Goal: Task Accomplishment & Management: Complete application form

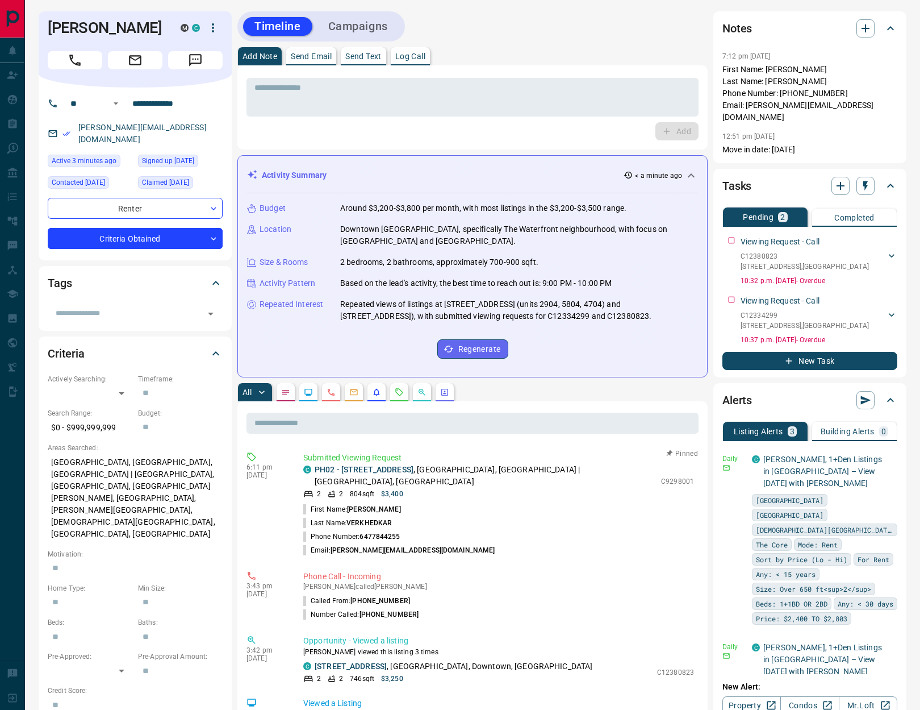
click at [405, 57] on p "Log Call" at bounding box center [410, 56] width 30 height 8
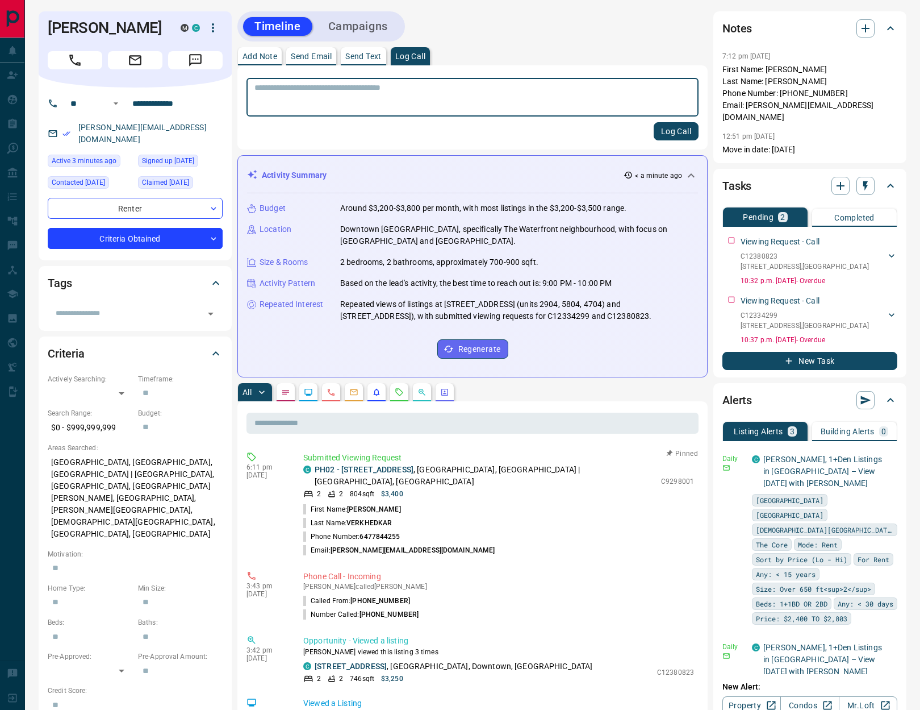
click at [665, 130] on button "Log Call" at bounding box center [676, 131] width 45 height 18
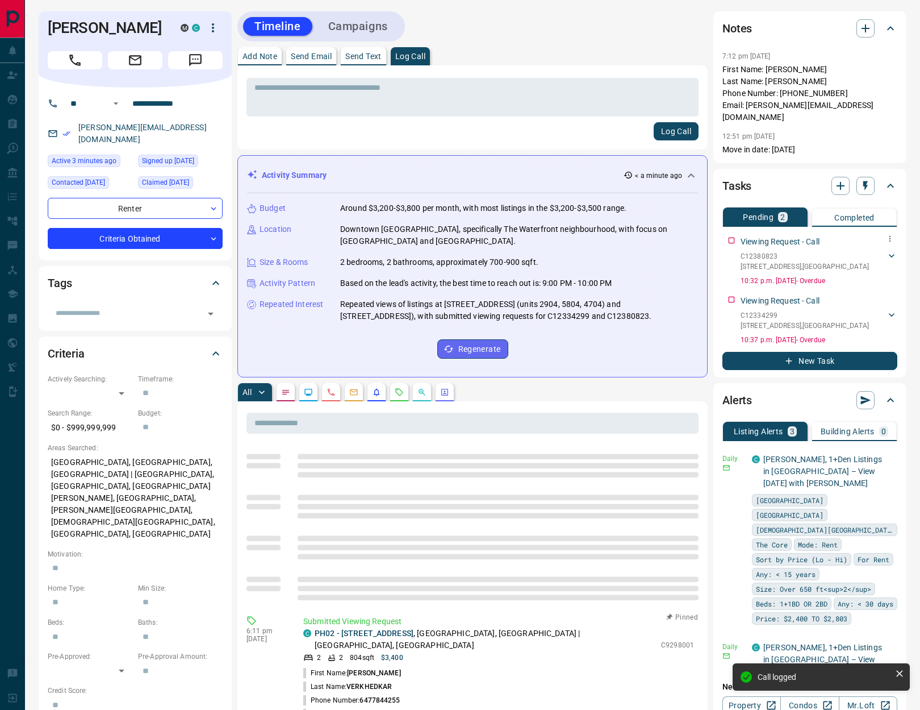
click at [896, 250] on icon at bounding box center [891, 255] width 11 height 11
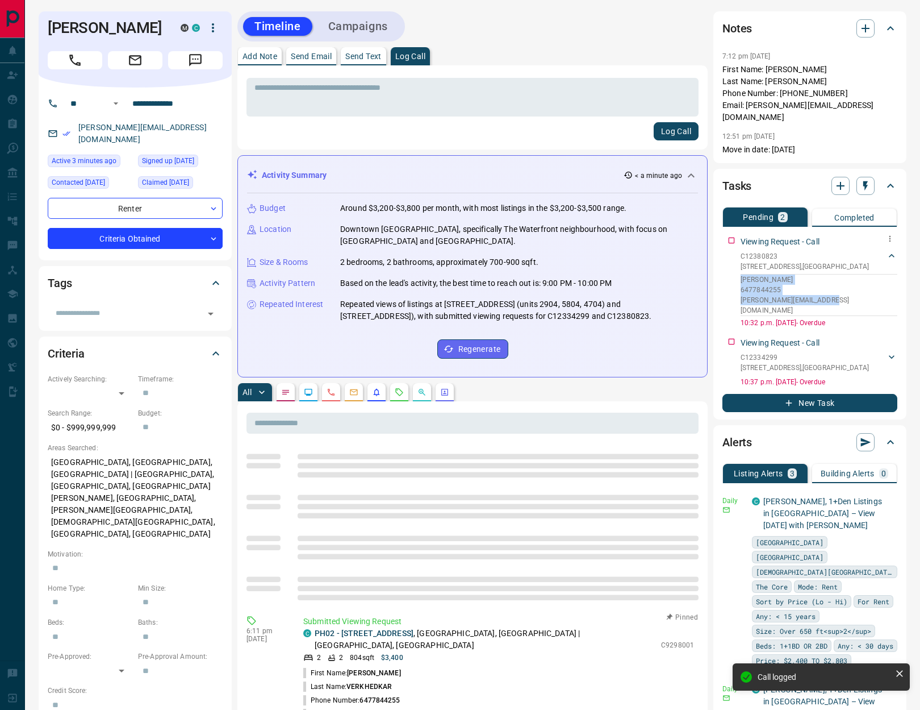
drag, startPoint x: 831, startPoint y: 287, endPoint x: 741, endPoint y: 269, distance: 91.0
click at [741, 274] on div "[PERSON_NAME] 6477844255 [PERSON_NAME][EMAIL_ADDRESS][DOMAIN_NAME]" at bounding box center [819, 295] width 157 height 42
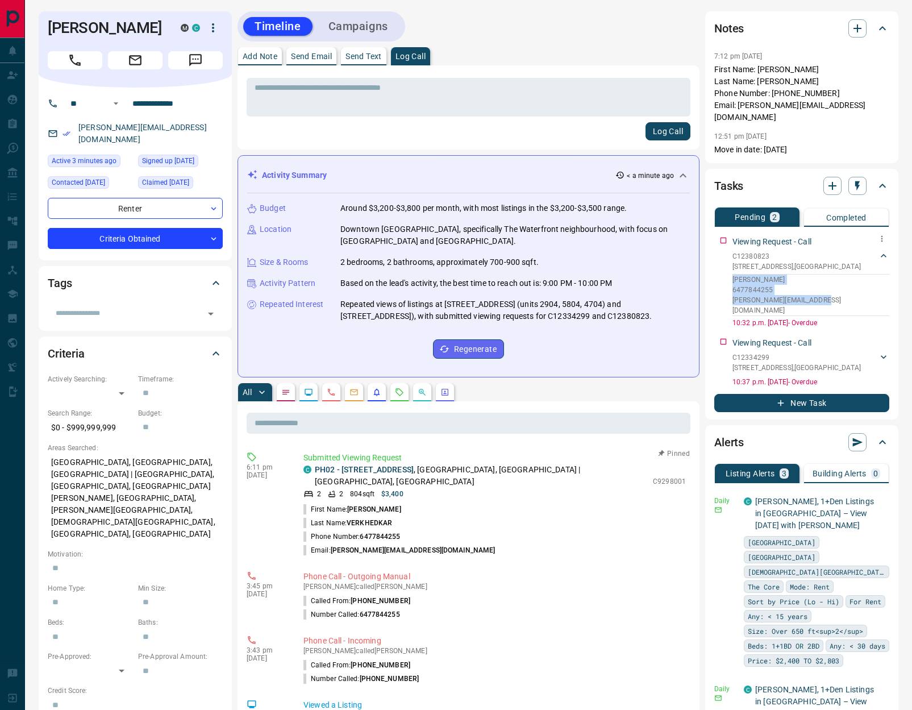
copy div "[PERSON_NAME] 6477844255 [PERSON_NAME][EMAIL_ADDRESS][DOMAIN_NAME]"
click at [850, 32] on icon "button" at bounding box center [857, 29] width 14 height 14
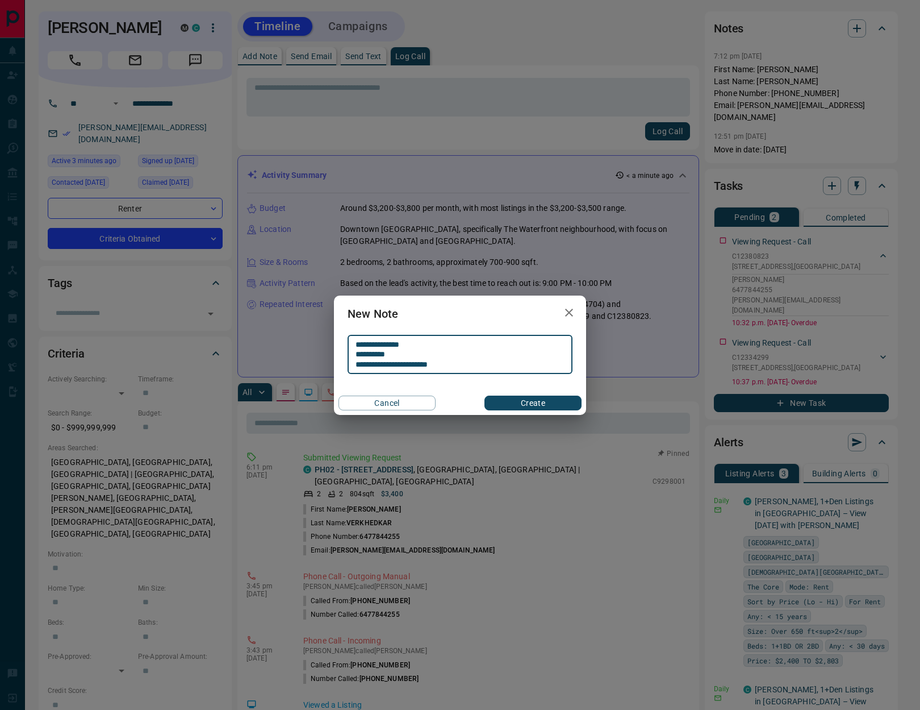
type textarea "**********"
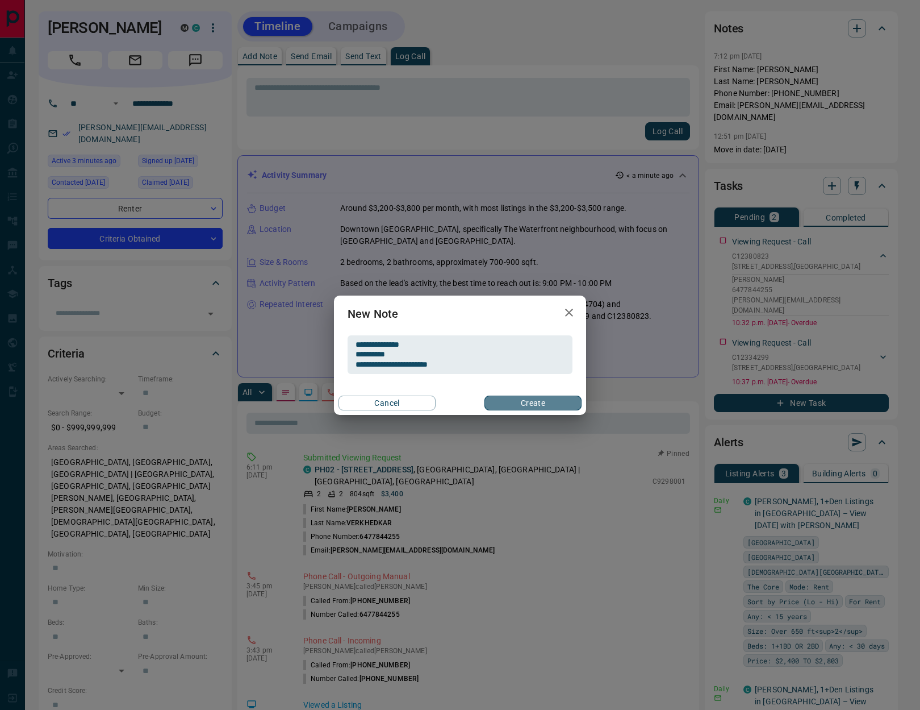
click at [544, 408] on button "Create" at bounding box center [533, 402] width 97 height 15
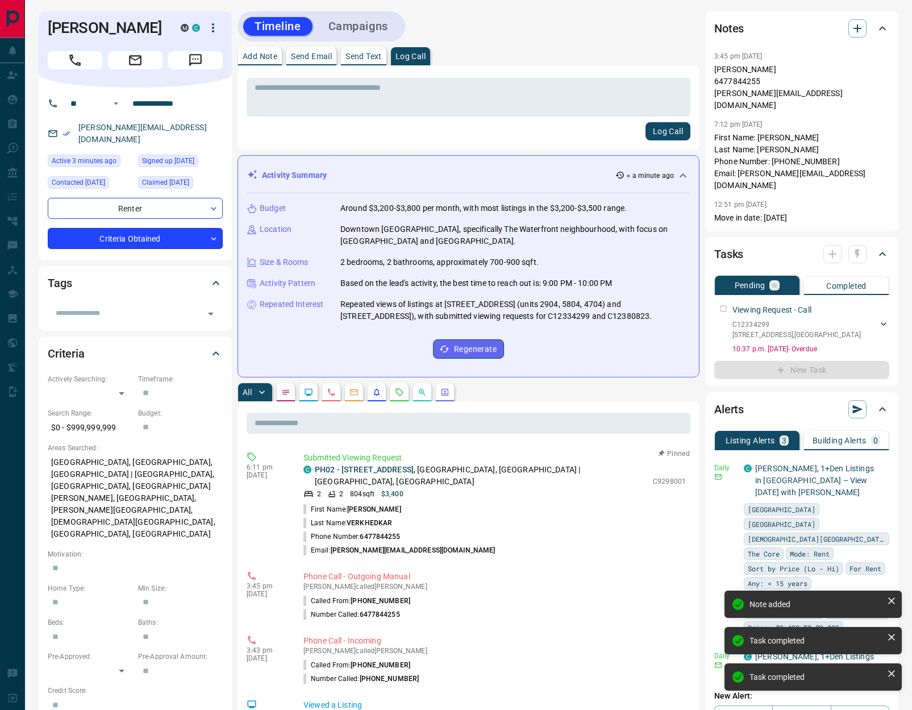
click at [106, 235] on body "**********" at bounding box center [456, 690] width 912 height 1380
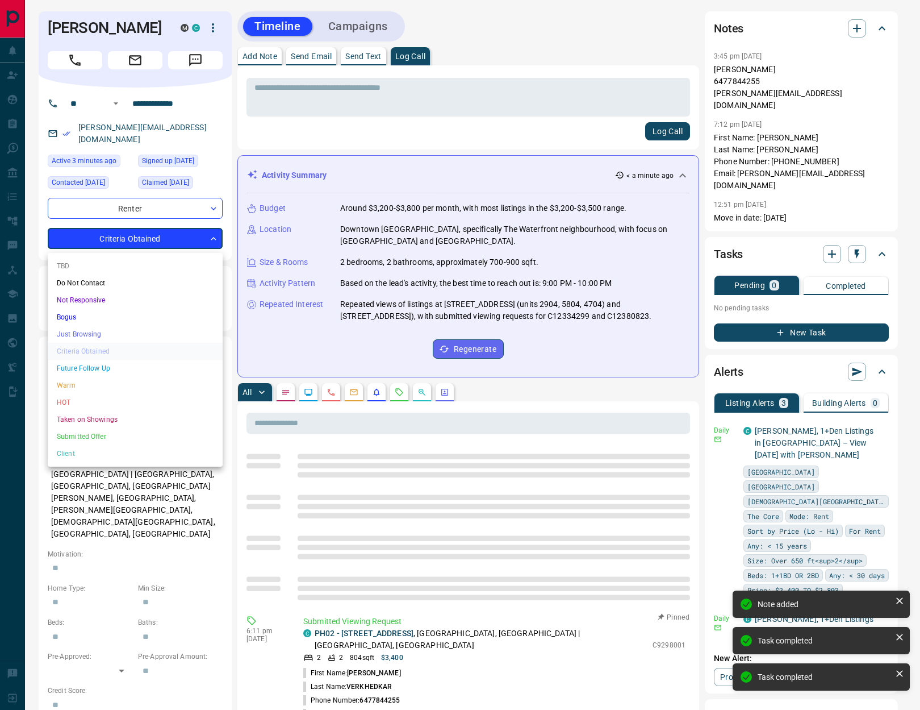
click at [115, 403] on li "HOT" at bounding box center [135, 402] width 175 height 17
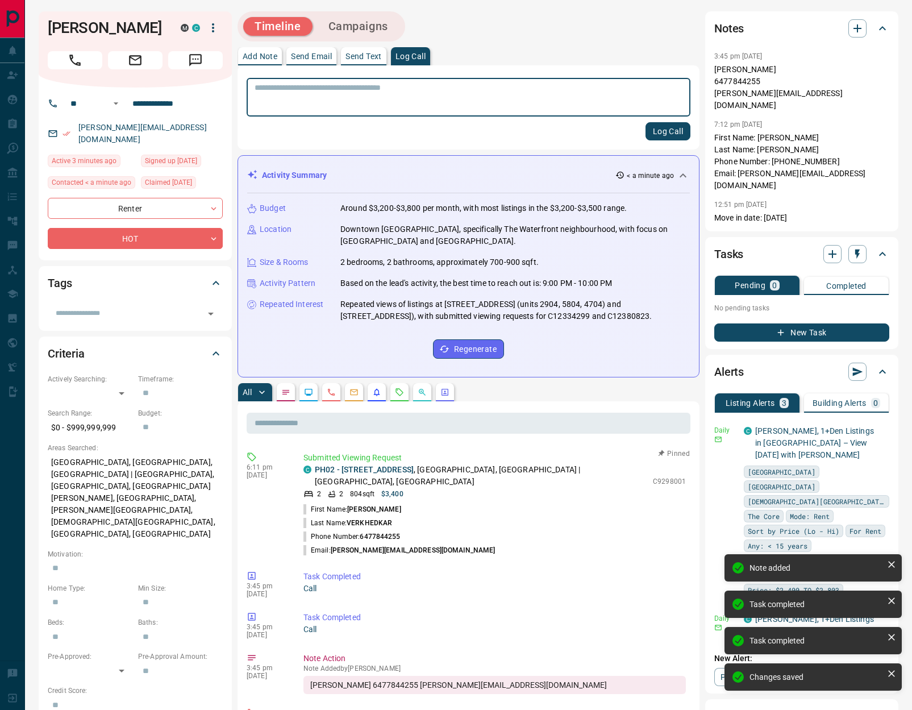
type input "*"
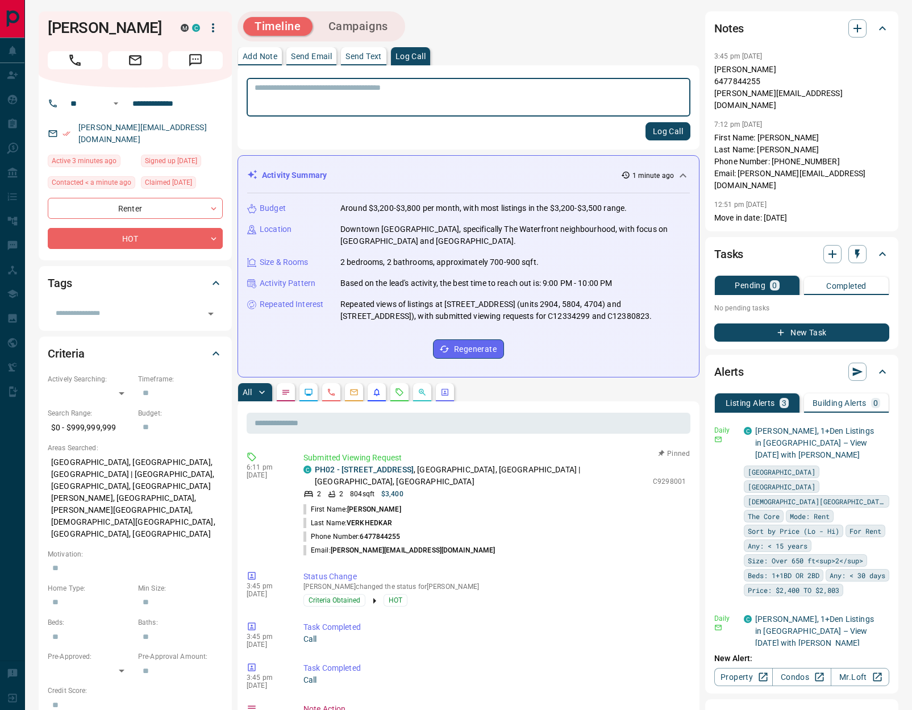
drag, startPoint x: 653, startPoint y: 130, endPoint x: 725, endPoint y: 48, distance: 108.6
click at [653, 128] on button "Log Call" at bounding box center [667, 131] width 45 height 18
